Goal: Information Seeking & Learning: Find specific fact

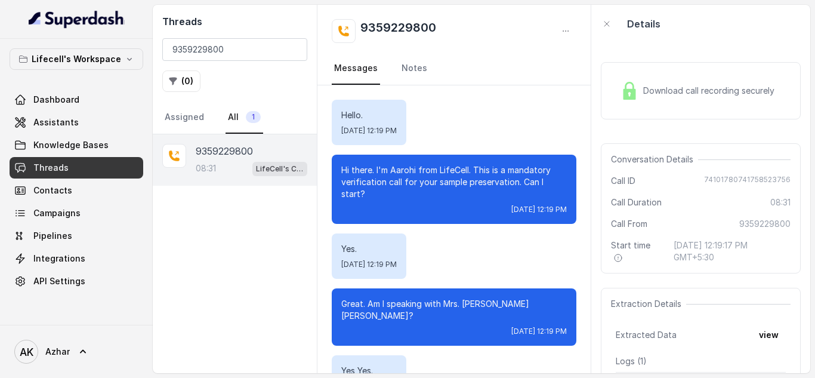
scroll to position [4827, 0]
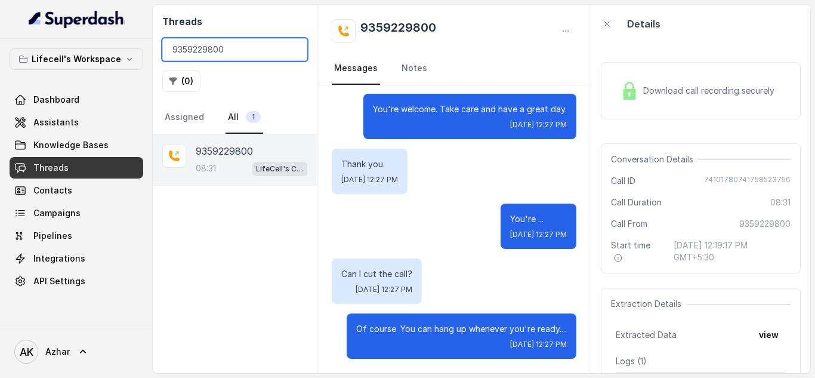
click at [199, 48] on input "9359229800" at bounding box center [234, 49] width 145 height 23
paste input "910207321"
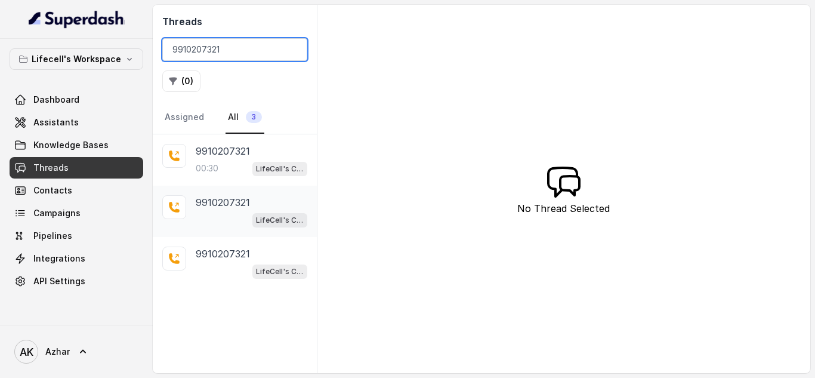
type input "9910207321"
click at [230, 205] on p "9910207321" at bounding box center [223, 202] width 54 height 14
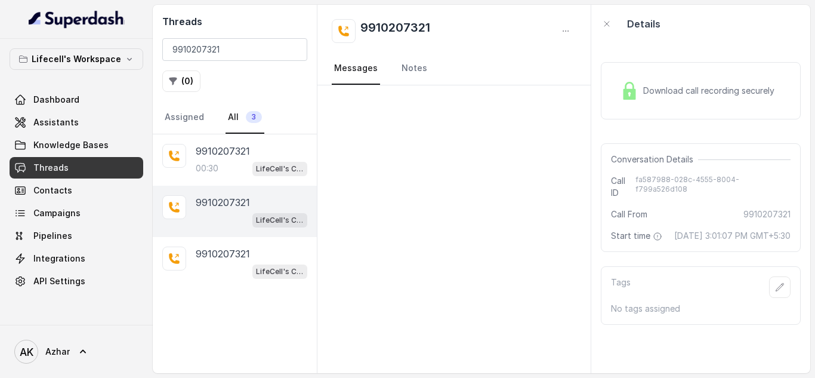
click at [654, 108] on div "Download call recording securely" at bounding box center [701, 90] width 200 height 57
click at [253, 266] on span "LifeCell's Call Assistant" at bounding box center [279, 271] width 55 height 14
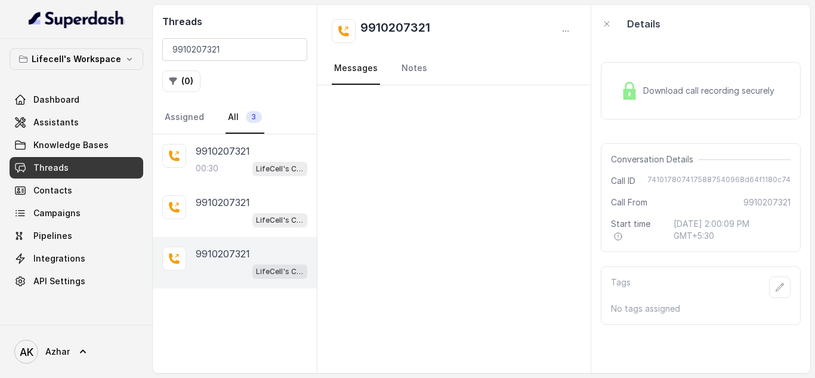
click at [629, 93] on img at bounding box center [629, 91] width 18 height 18
